Goal: Obtain resource: Download file/media

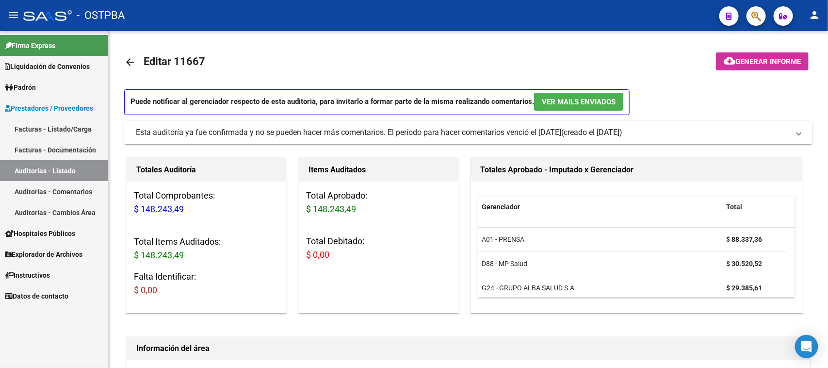
scroll to position [485, 0]
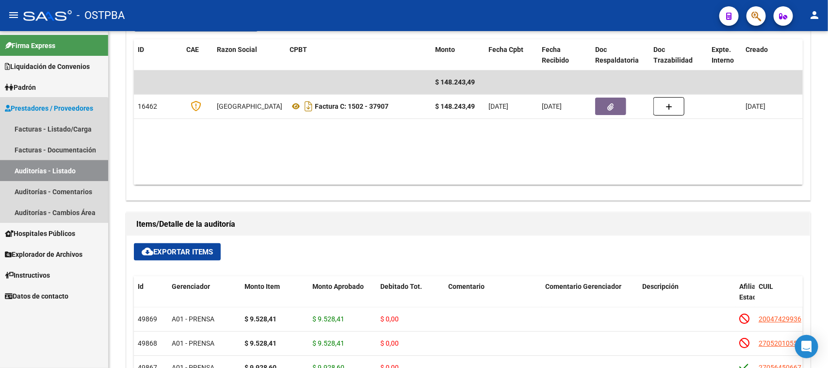
drag, startPoint x: 44, startPoint y: 171, endPoint x: 108, endPoint y: 138, distance: 71.8
click at [45, 170] on link "Auditorías - Listado" at bounding box center [54, 170] width 108 height 21
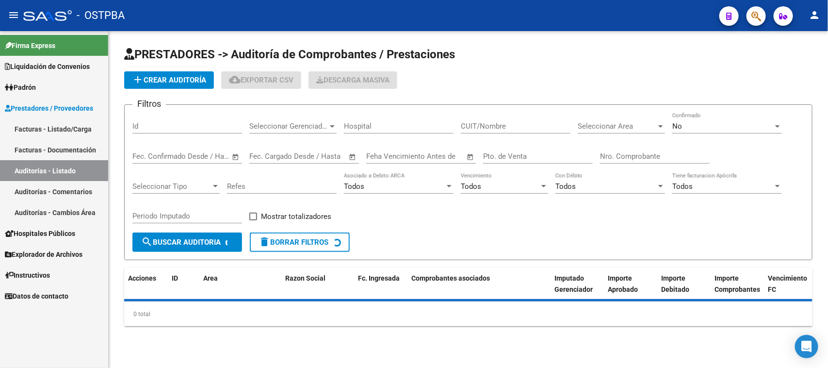
click at [149, 126] on input "Id" at bounding box center [187, 126] width 110 height 9
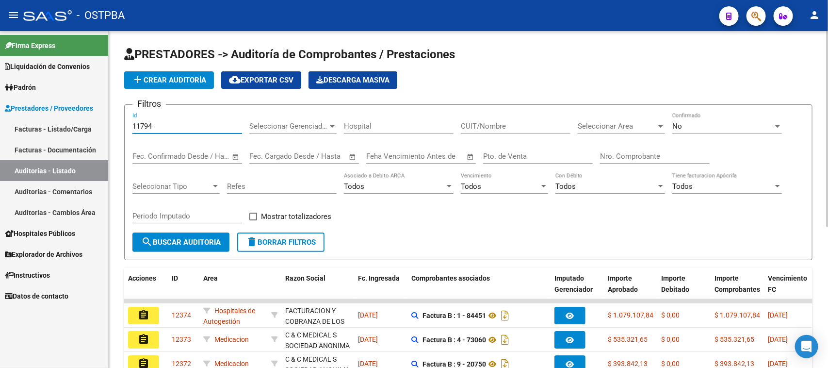
type input "11794"
click at [699, 126] on div "No" at bounding box center [723, 126] width 101 height 9
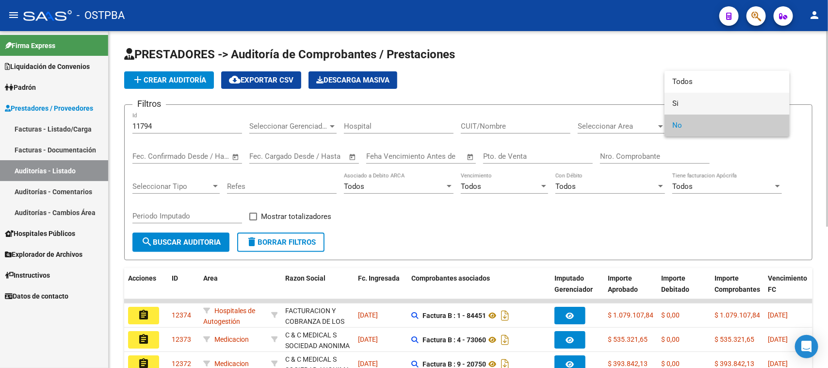
drag, startPoint x: 676, startPoint y: 101, endPoint x: 526, endPoint y: 141, distance: 155.6
click at [674, 101] on span "Si" at bounding box center [728, 104] width 110 height 22
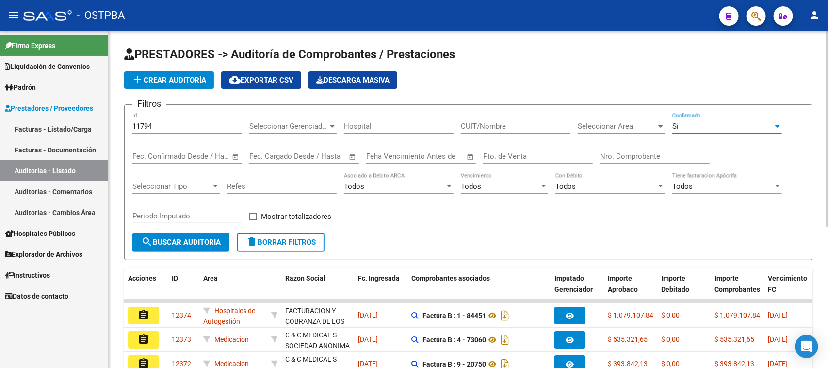
click at [168, 242] on span "search Buscar Auditoria" at bounding box center [181, 242] width 80 height 9
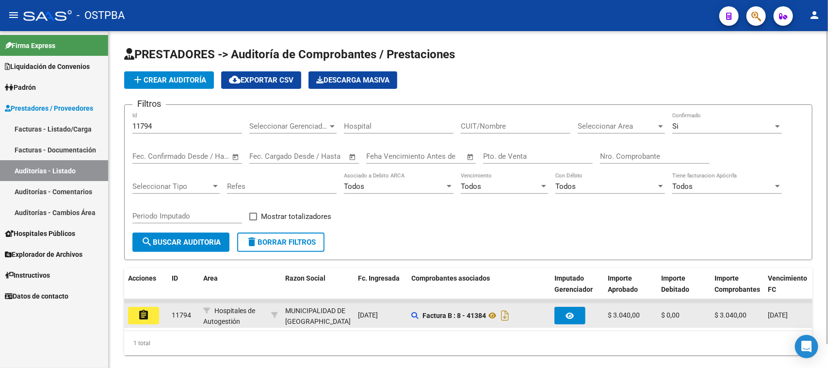
click at [151, 314] on button "assignment" at bounding box center [143, 315] width 31 height 17
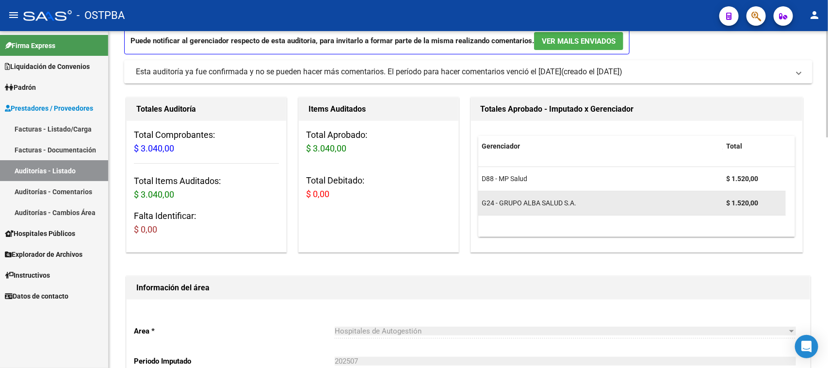
scroll to position [121, 0]
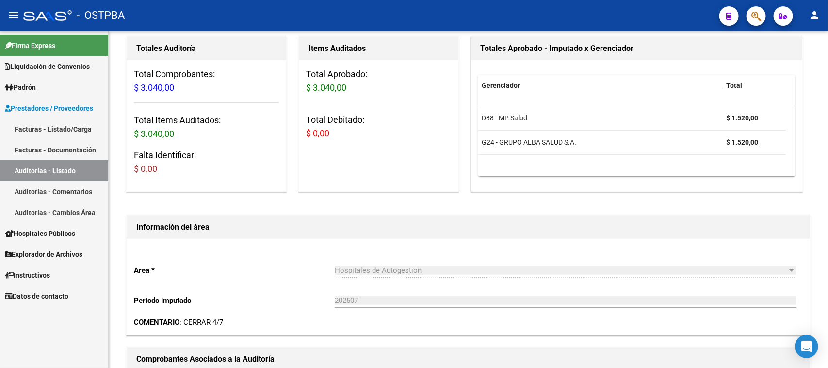
click at [68, 166] on link "Auditorías - Listado" at bounding box center [54, 170] width 108 height 21
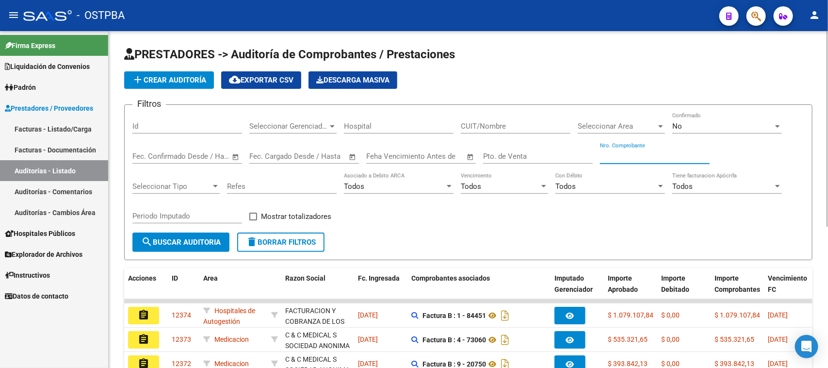
click at [606, 156] on input "Nro. Comprobante" at bounding box center [655, 156] width 110 height 9
click at [168, 122] on input "Id" at bounding box center [187, 126] width 110 height 9
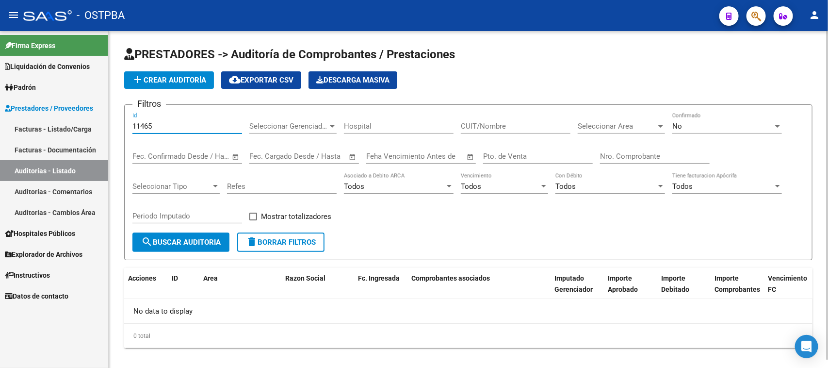
type input "11465"
click at [703, 127] on div "No" at bounding box center [723, 126] width 101 height 9
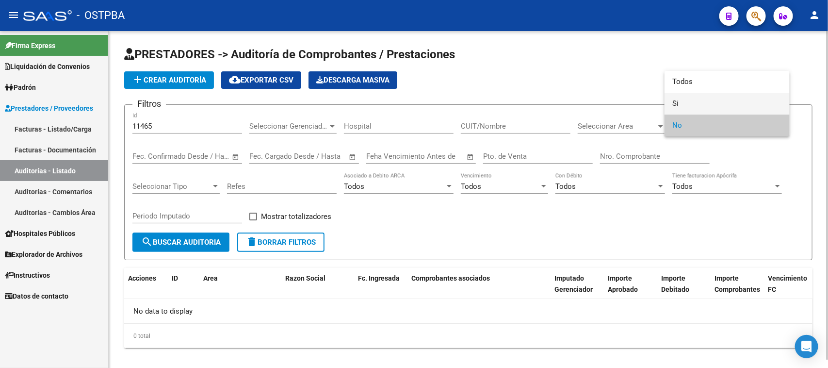
drag, startPoint x: 675, startPoint y: 101, endPoint x: 491, endPoint y: 151, distance: 191.2
click at [666, 103] on mat-option "Si" at bounding box center [727, 104] width 125 height 22
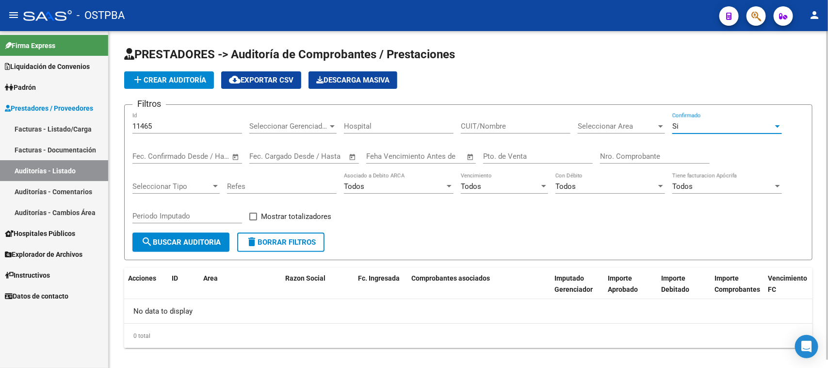
click at [192, 241] on span "search Buscar Auditoria" at bounding box center [181, 242] width 80 height 9
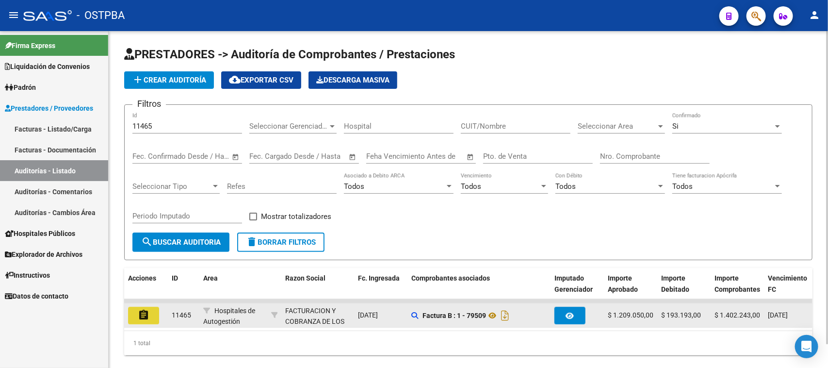
click at [138, 311] on mat-icon "assignment" at bounding box center [144, 315] width 12 height 12
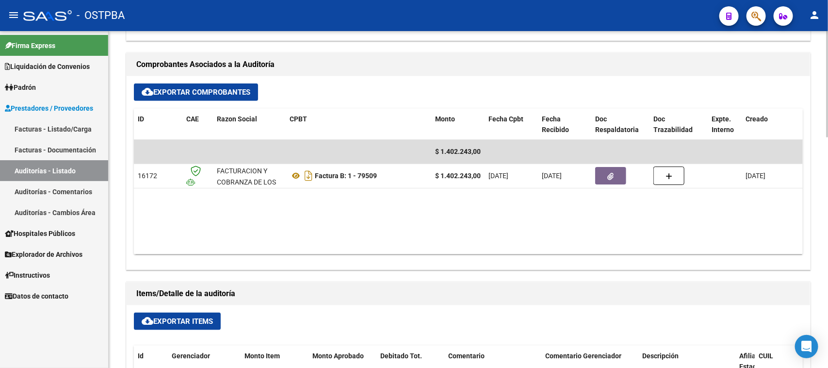
scroll to position [425, 0]
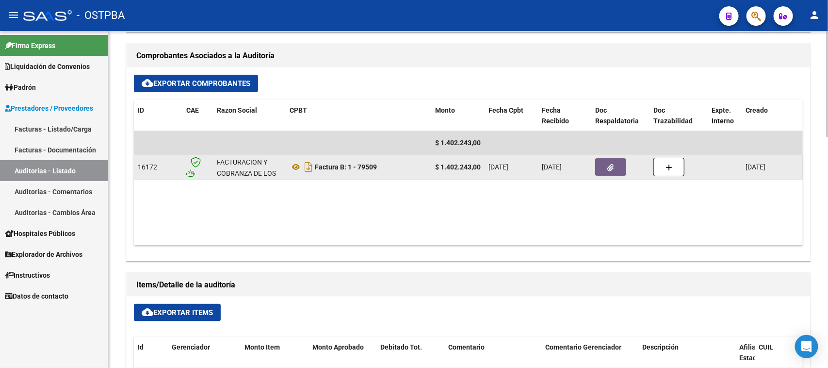
click at [604, 168] on button "button" at bounding box center [610, 166] width 31 height 17
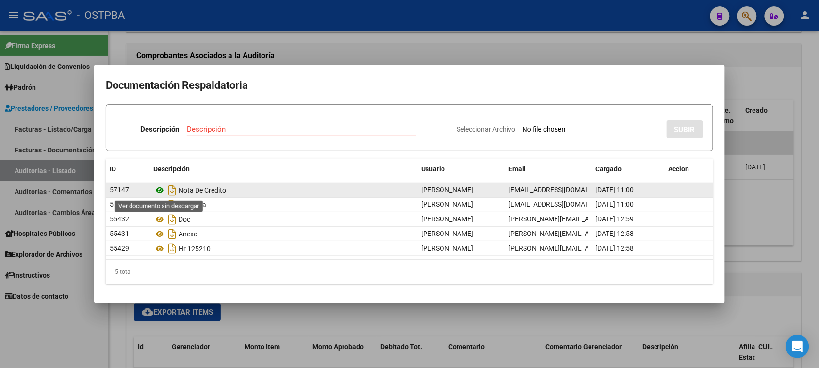
click at [160, 190] on icon at bounding box center [159, 190] width 13 height 12
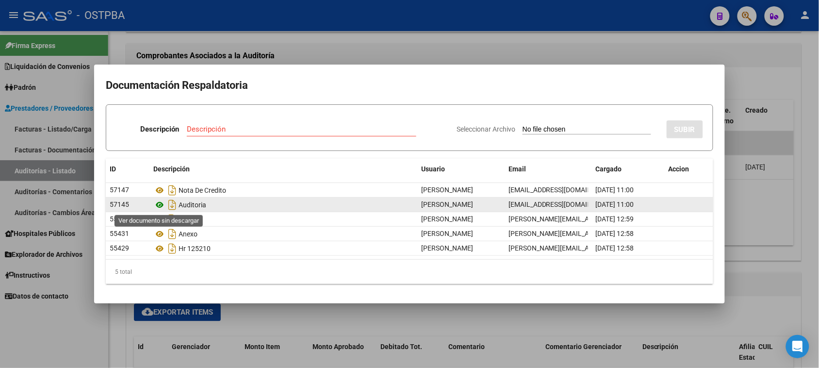
click at [159, 205] on icon at bounding box center [159, 205] width 13 height 12
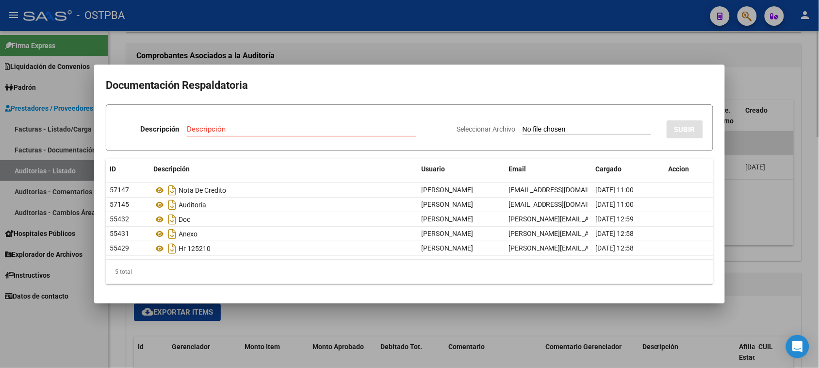
drag, startPoint x: 113, startPoint y: 328, endPoint x: 197, endPoint y: 311, distance: 85.3
click at [113, 328] on div at bounding box center [409, 184] width 819 height 368
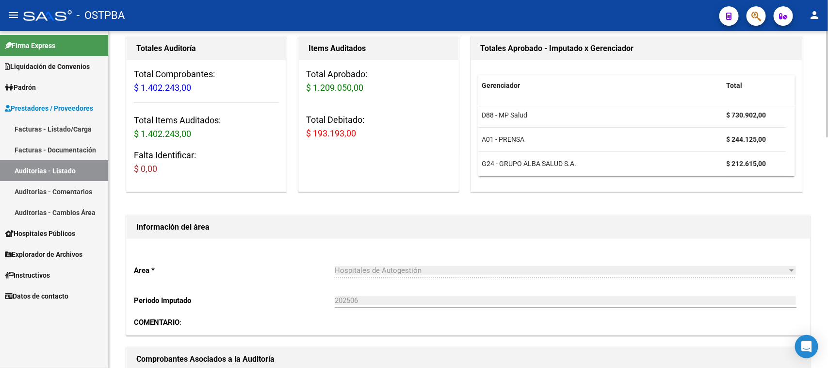
scroll to position [0, 0]
